Goal: Book appointment/travel/reservation

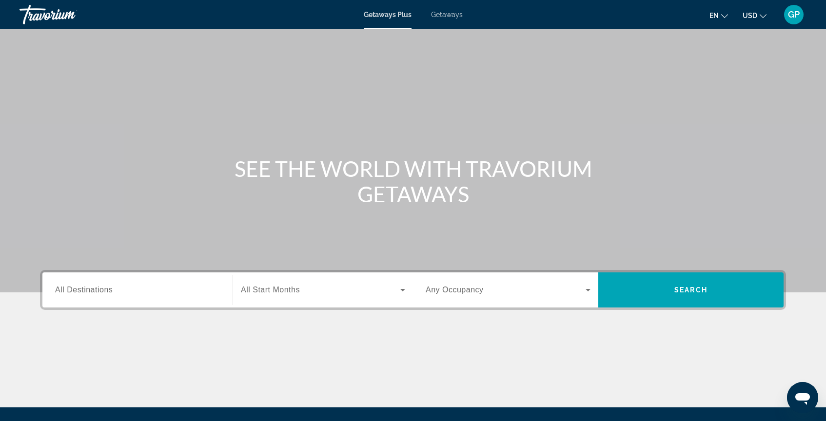
click at [83, 289] on span "All Destinations" at bounding box center [84, 290] width 58 height 8
click at [83, 289] on input "Destination All Destinations" at bounding box center [137, 291] width 165 height 12
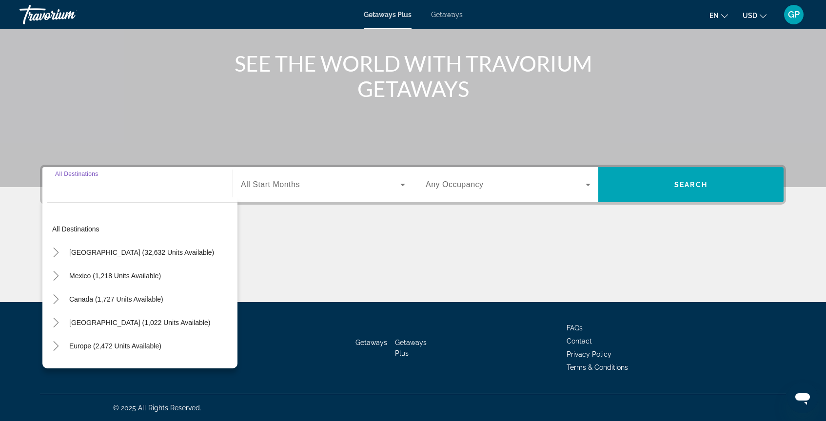
scroll to position [106, 0]
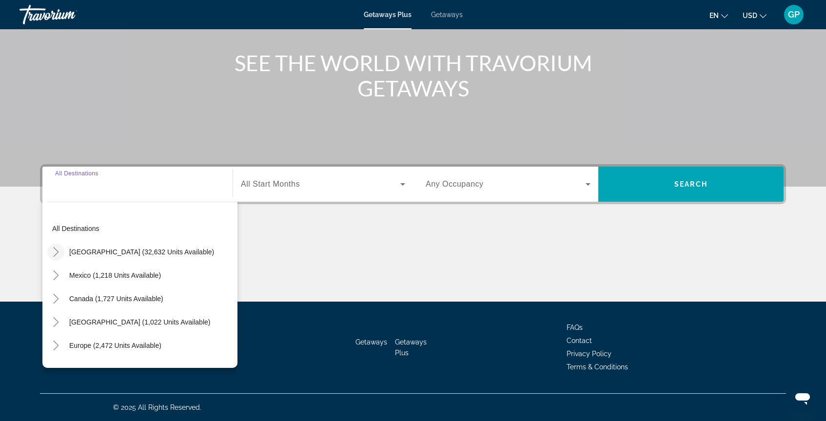
click at [56, 255] on icon "Toggle United States (32,632 units available)" at bounding box center [56, 252] width 10 height 10
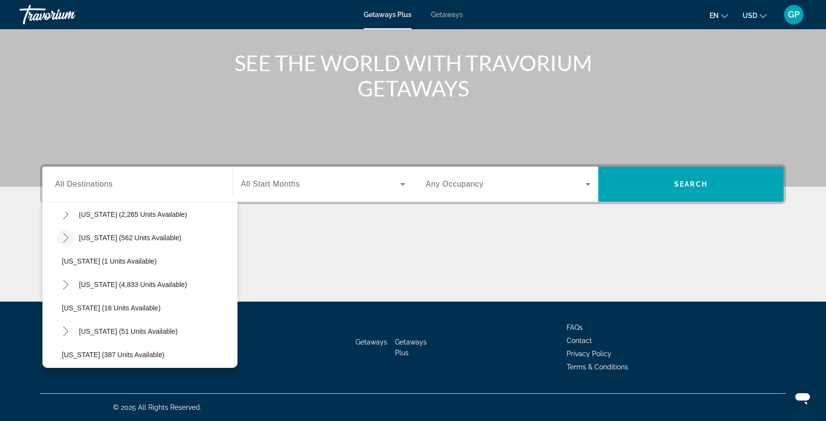
scroll to position [108, 0]
click at [66, 284] on icon "Toggle Florida (4,833 units available)" at bounding box center [66, 284] width 10 height 10
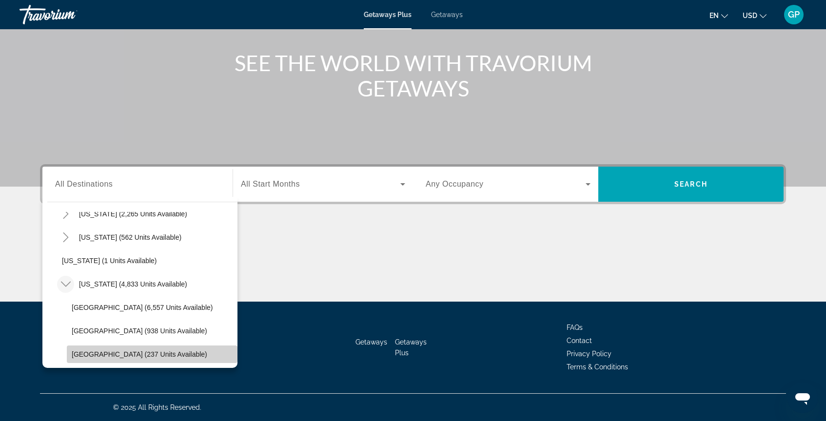
click at [93, 356] on span "[GEOGRAPHIC_DATA] (237 units available)" at bounding box center [140, 355] width 136 height 8
type input "**********"
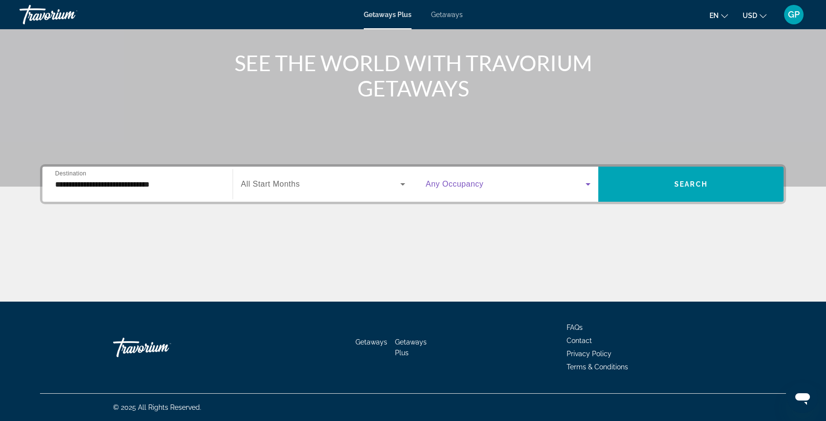
click at [588, 185] on icon "Search widget" at bounding box center [588, 184] width 5 height 2
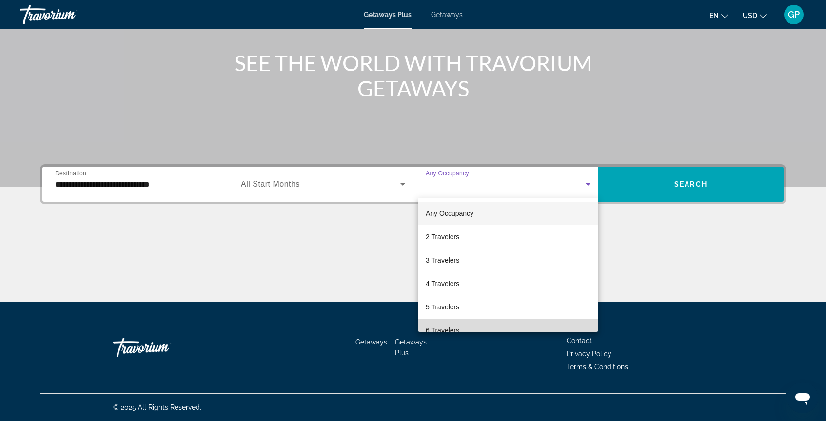
click at [456, 331] on span "6 Travelers" at bounding box center [443, 331] width 34 height 12
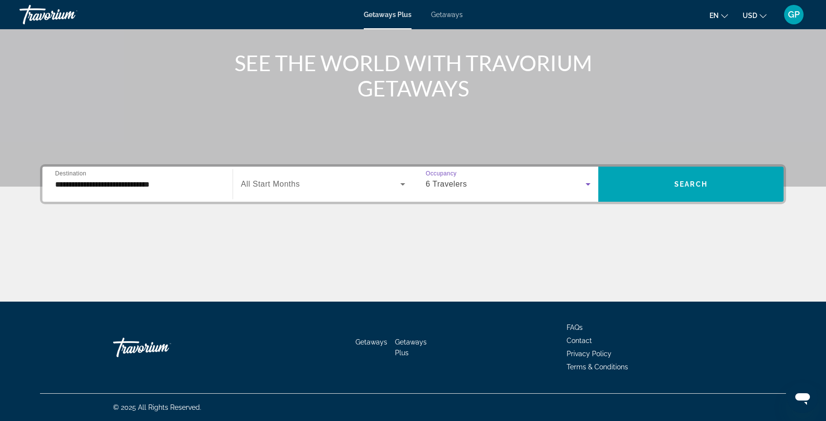
click at [400, 185] on icon "Search widget" at bounding box center [403, 185] width 12 height 12
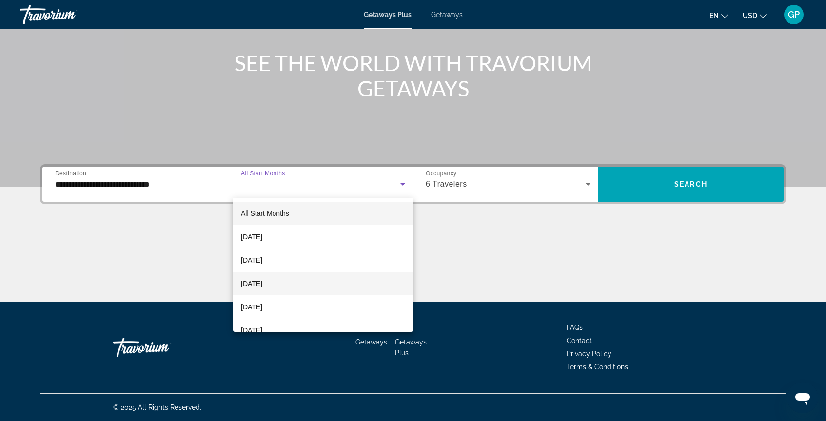
click at [295, 287] on mat-option "[DATE]" at bounding box center [323, 283] width 180 height 23
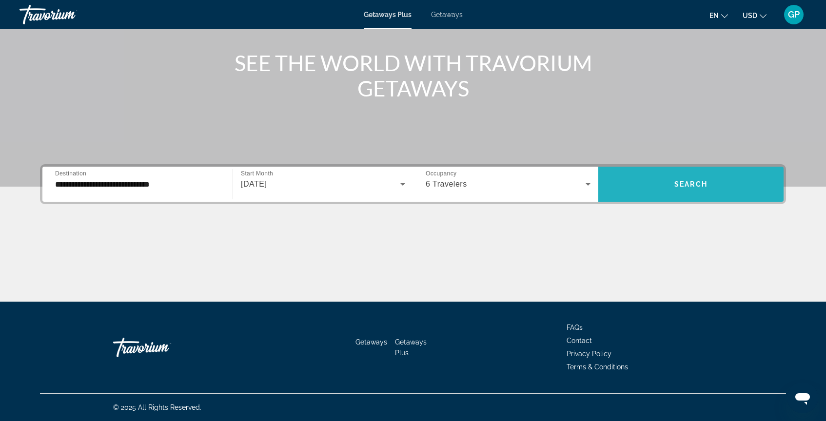
click at [686, 187] on span "Search" at bounding box center [691, 184] width 33 height 8
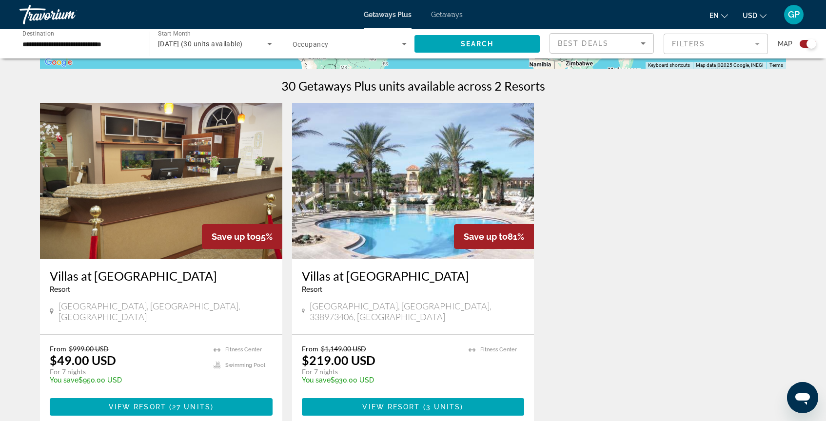
scroll to position [287, 0]
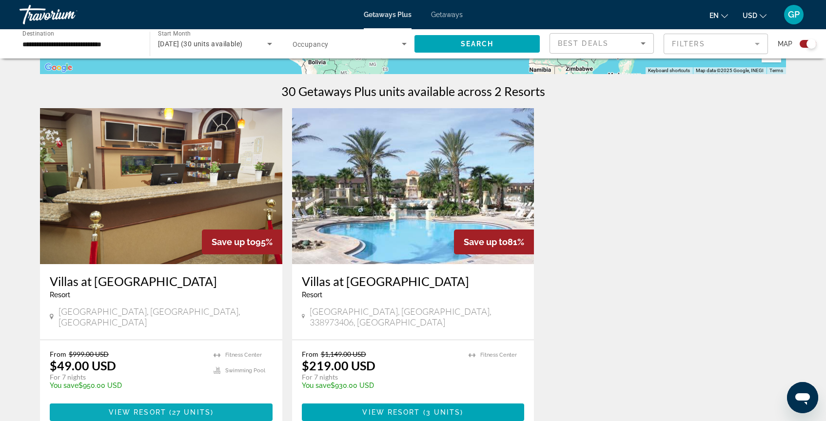
click at [143, 409] on span "View Resort" at bounding box center [138, 413] width 58 height 8
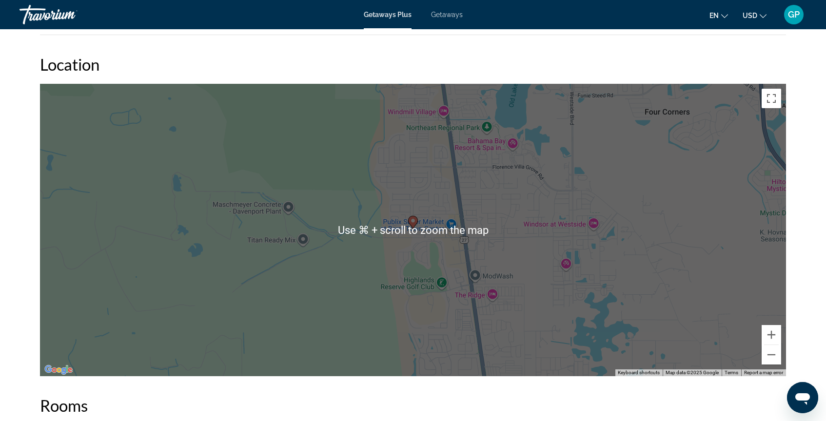
scroll to position [1295, 0]
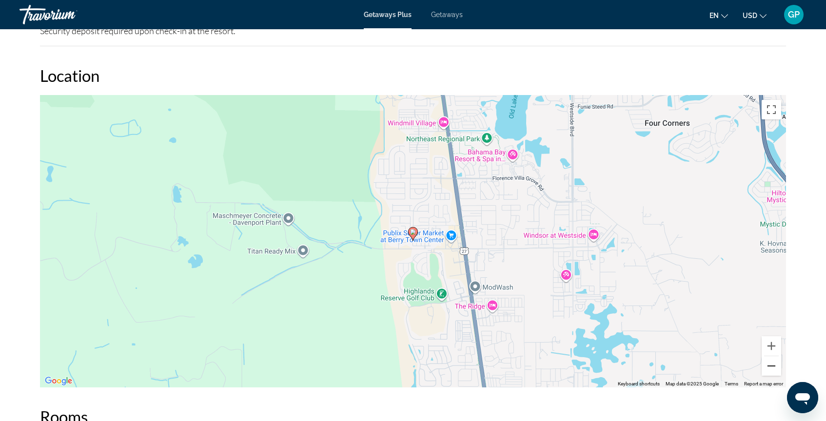
click at [771, 370] on button "Zoom out" at bounding box center [772, 367] width 20 height 20
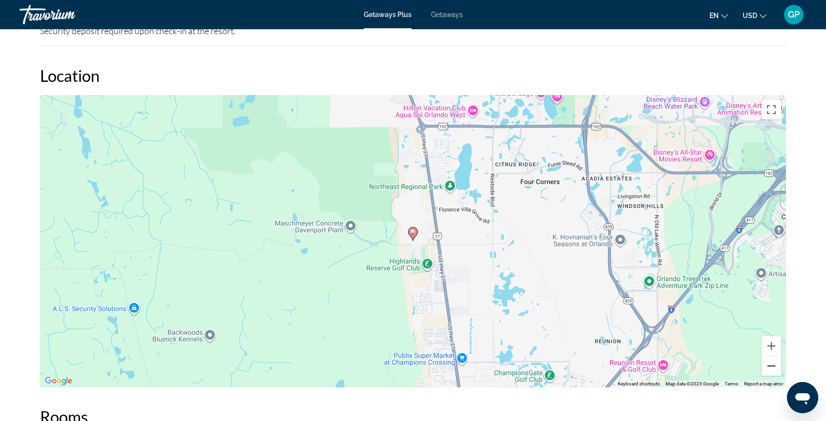
click at [771, 370] on button "Zoom out" at bounding box center [772, 367] width 20 height 20
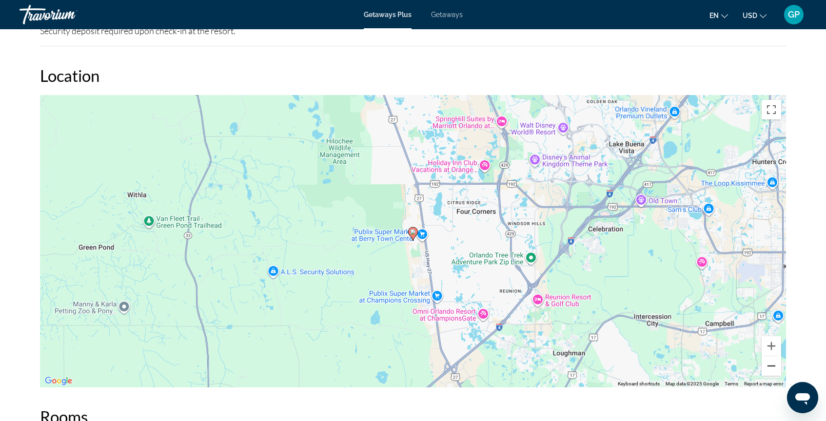
click at [771, 370] on button "Zoom out" at bounding box center [772, 367] width 20 height 20
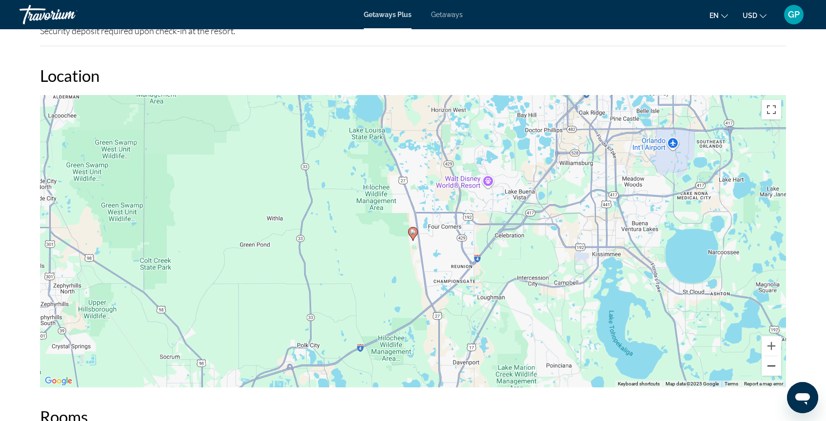
click at [771, 370] on button "Zoom out" at bounding box center [772, 367] width 20 height 20
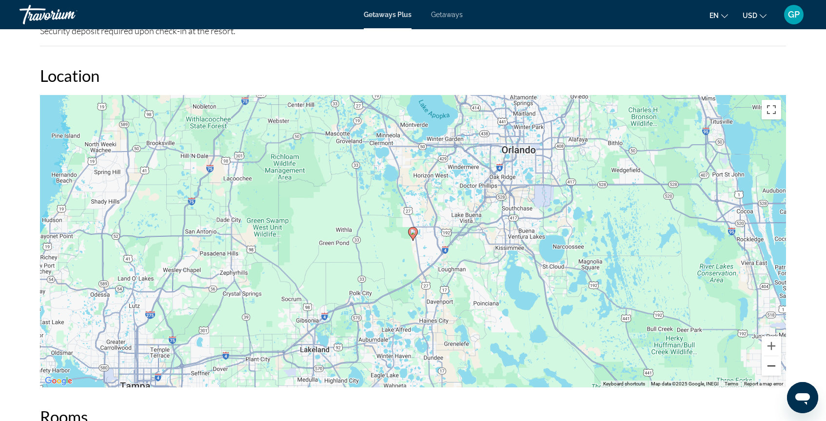
click at [771, 370] on button "Zoom out" at bounding box center [772, 367] width 20 height 20
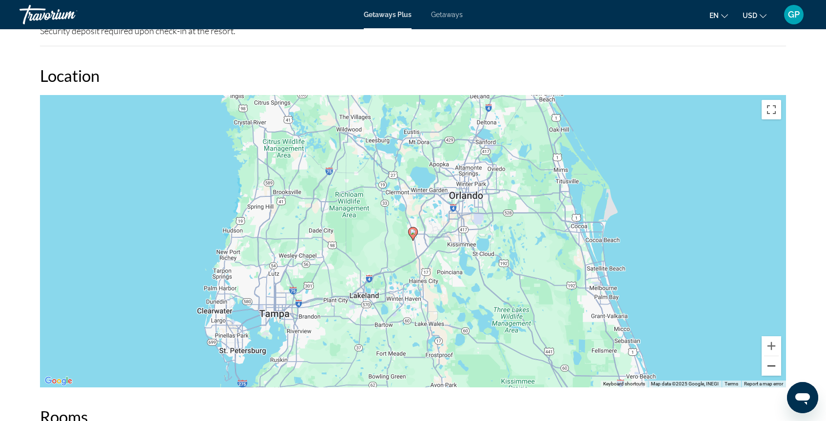
click at [771, 370] on button "Zoom out" at bounding box center [772, 367] width 20 height 20
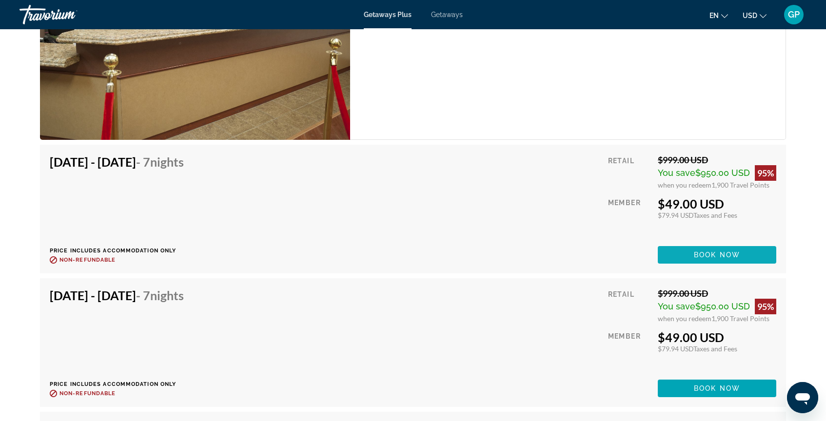
scroll to position [3228, 0]
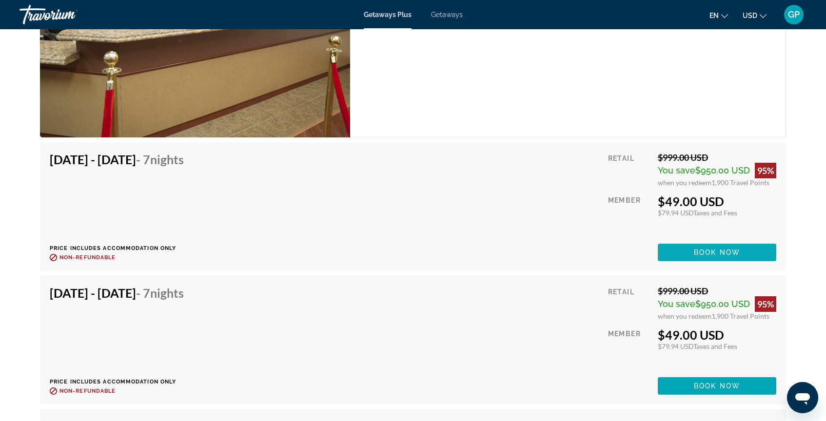
click at [724, 253] on span "Book now" at bounding box center [717, 253] width 46 height 8
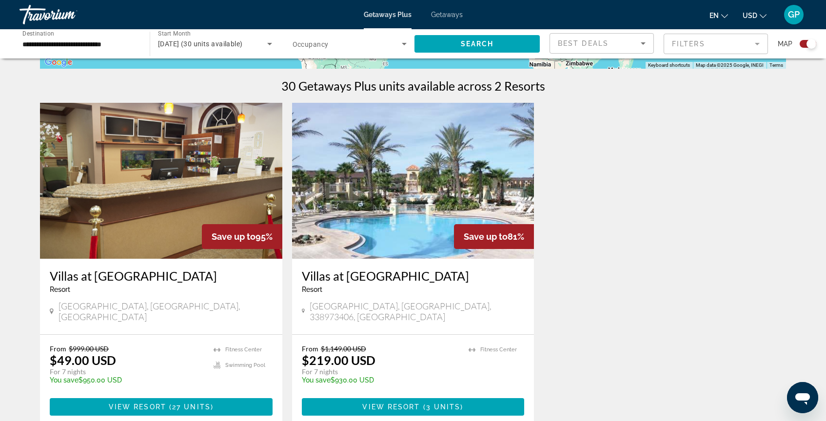
scroll to position [294, 0]
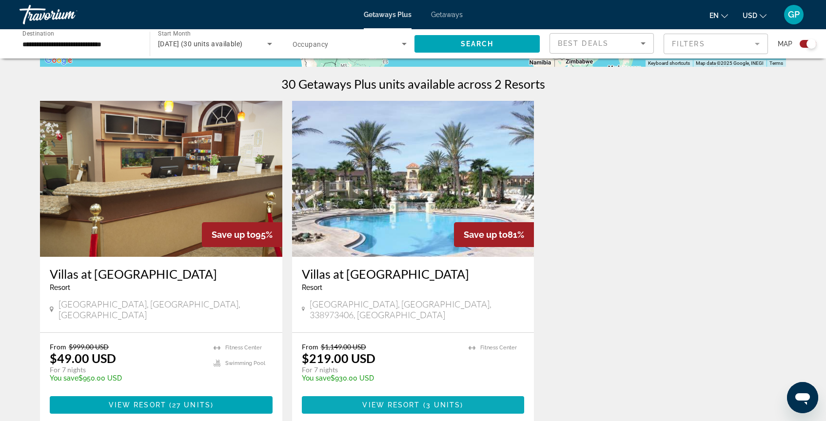
click at [430, 401] on span "3 units" at bounding box center [443, 405] width 35 height 8
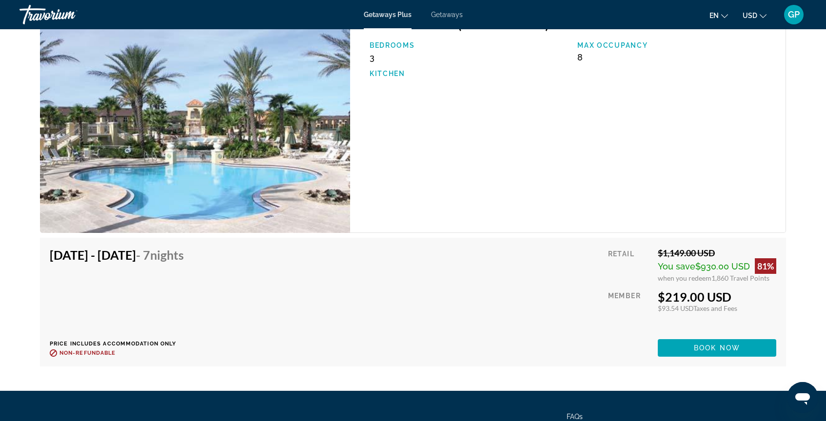
scroll to position [2110, 0]
